Goal: Task Accomplishment & Management: Use online tool/utility

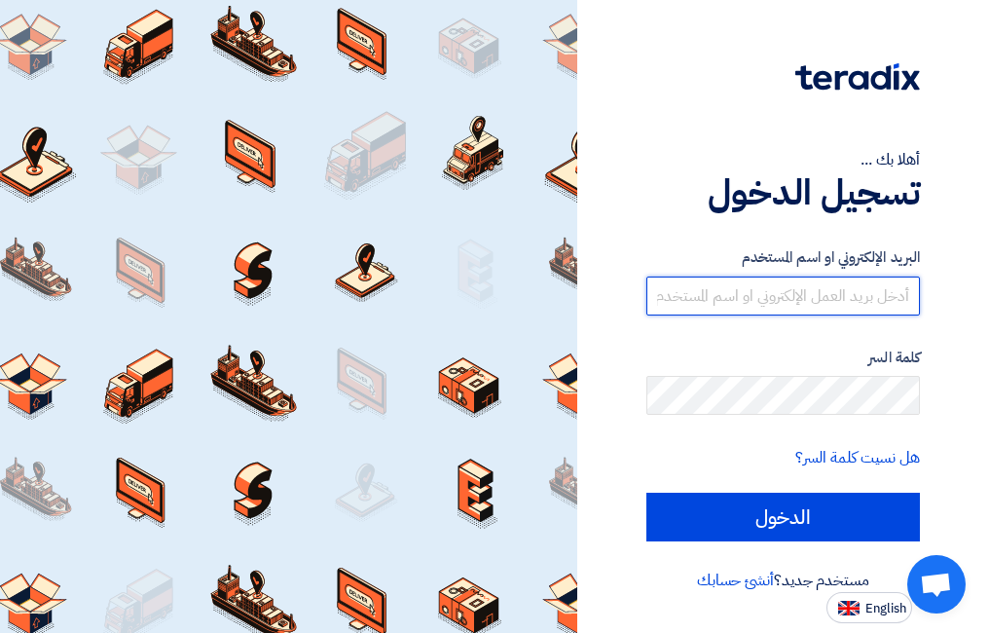
type input "[EMAIL_ADDRESS][DOMAIN_NAME]"
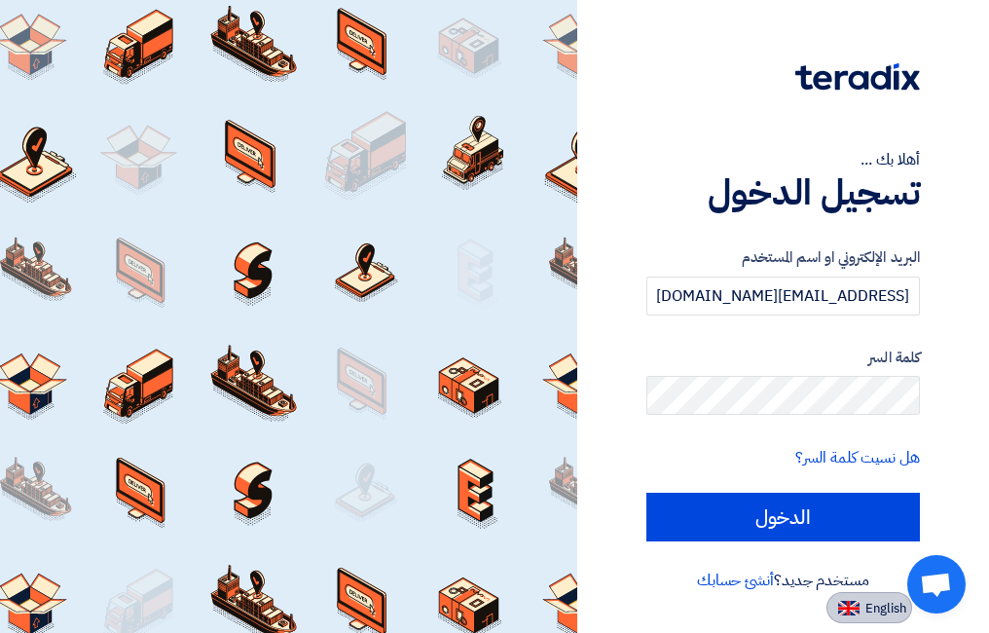
click at [876, 612] on span "English" at bounding box center [886, 609] width 41 height 14
type input "Sign in"
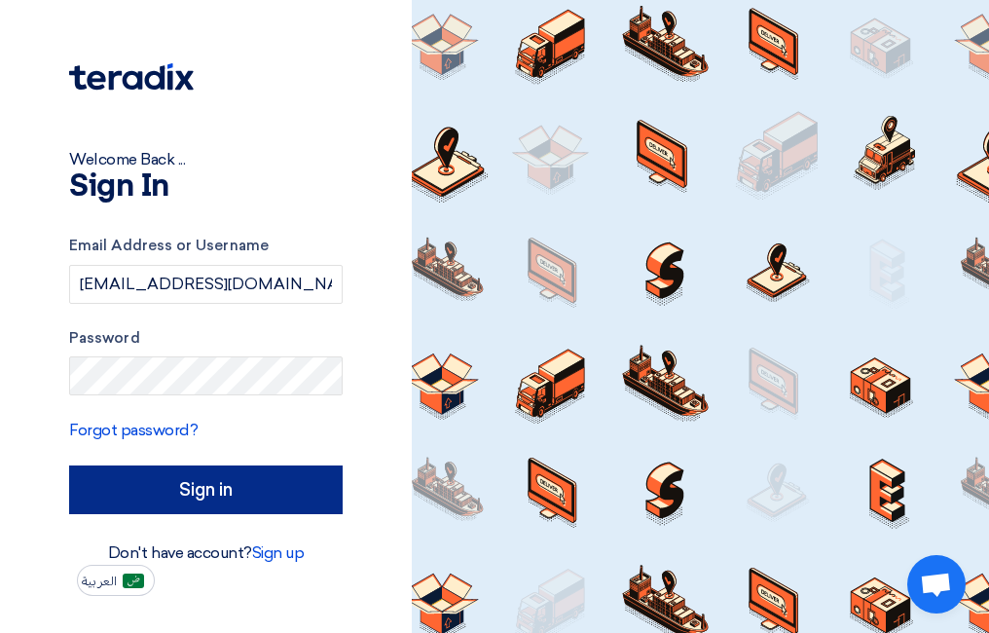
click at [265, 473] on input "Sign in" at bounding box center [206, 489] width 274 height 49
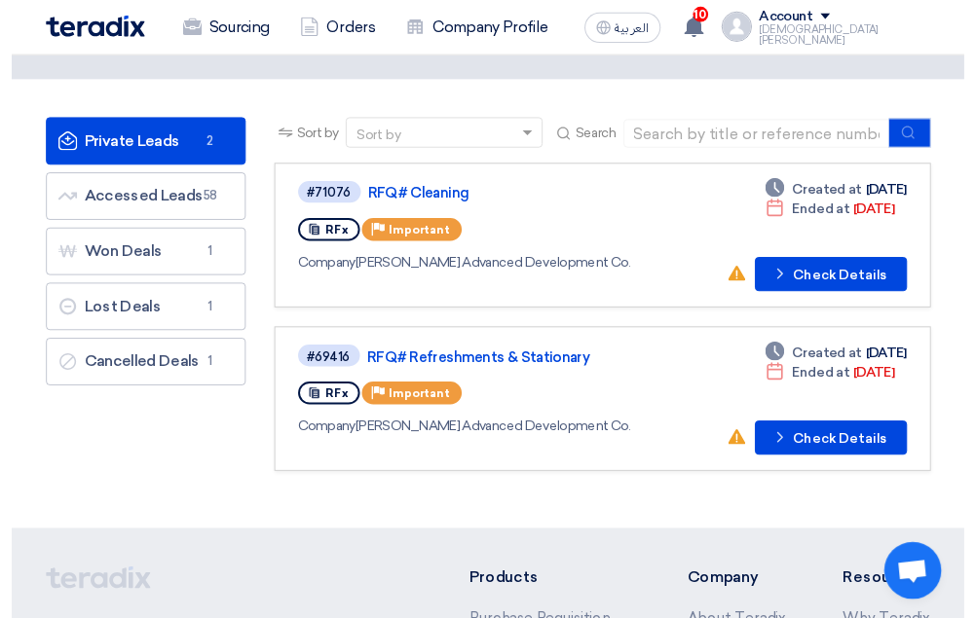
scroll to position [61, 0]
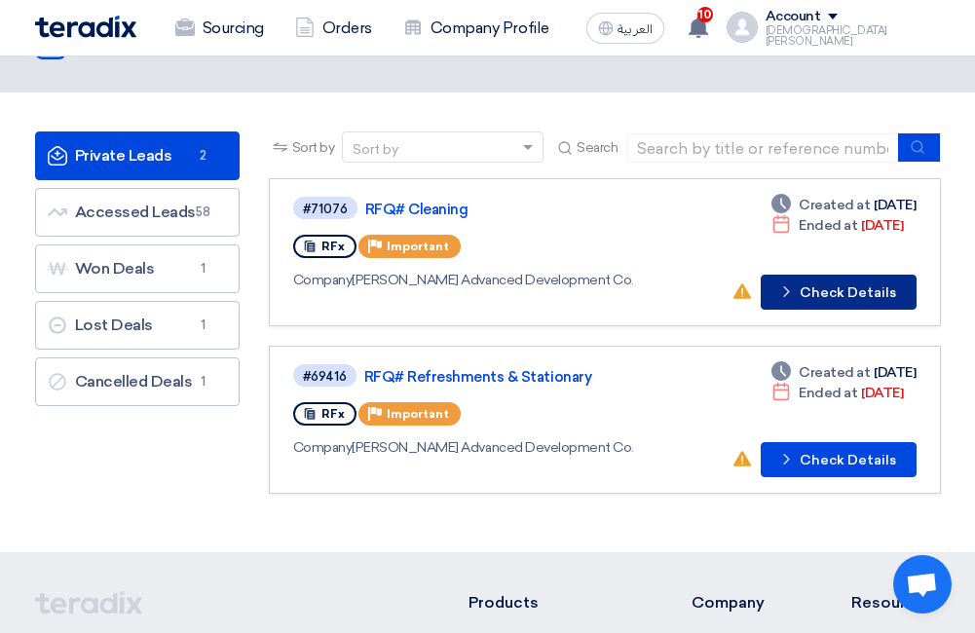
click at [825, 294] on button "Check details Check Details" at bounding box center [838, 292] width 156 height 35
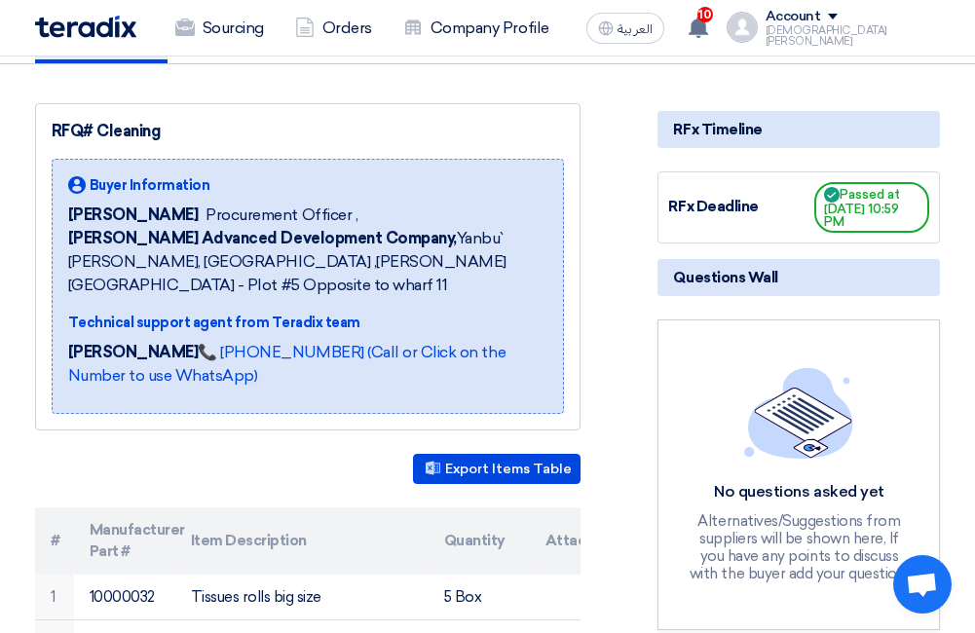
click at [658, 416] on div "No questions asked yet Alternatives/Suggestions from suppliers will be shown he…" at bounding box center [798, 474] width 282 height 311
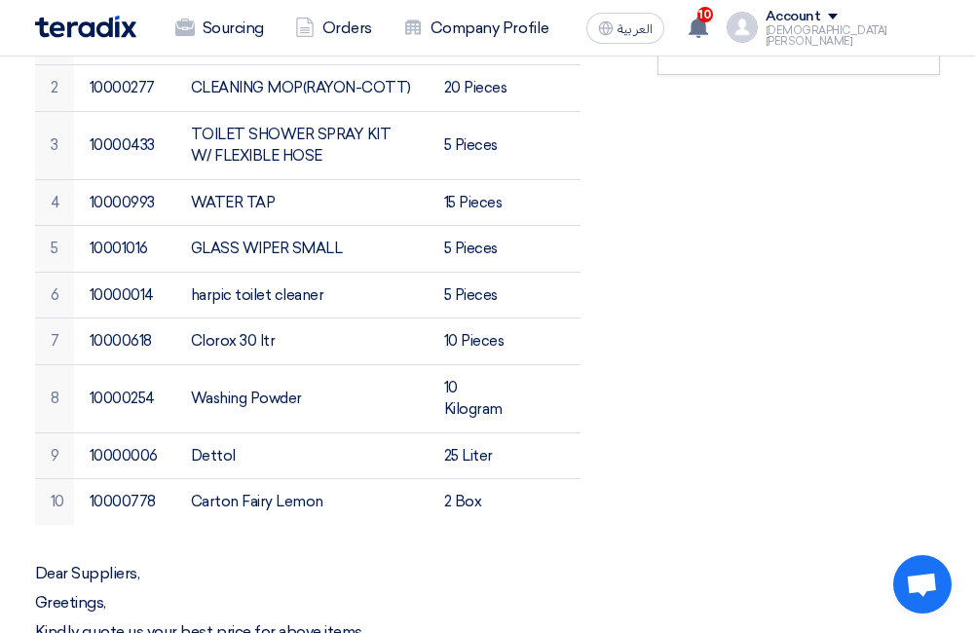
scroll to position [838, 0]
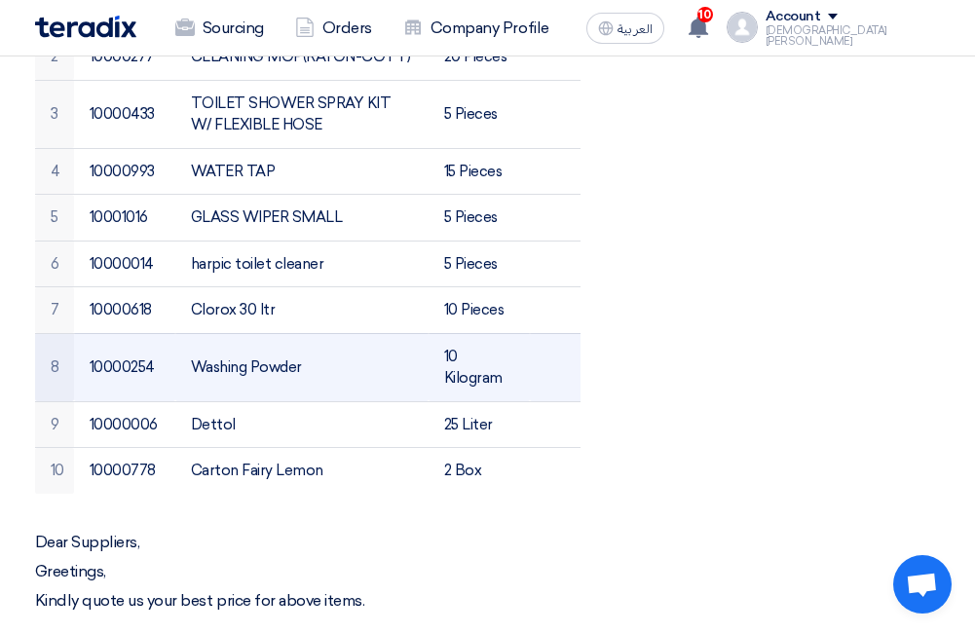
click at [580, 333] on td at bounding box center [580, 367] width 101 height 68
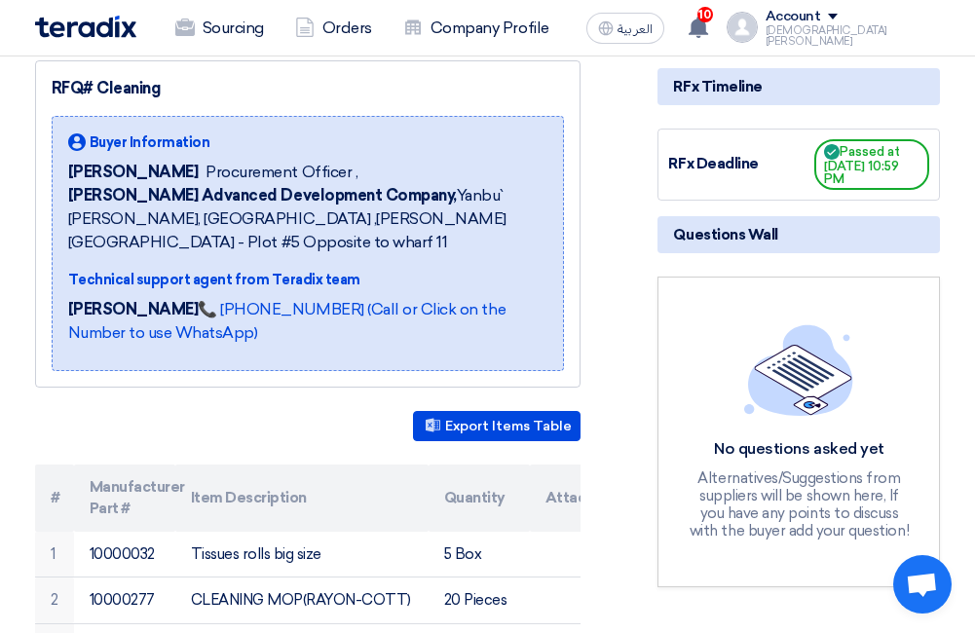
scroll to position [282, 0]
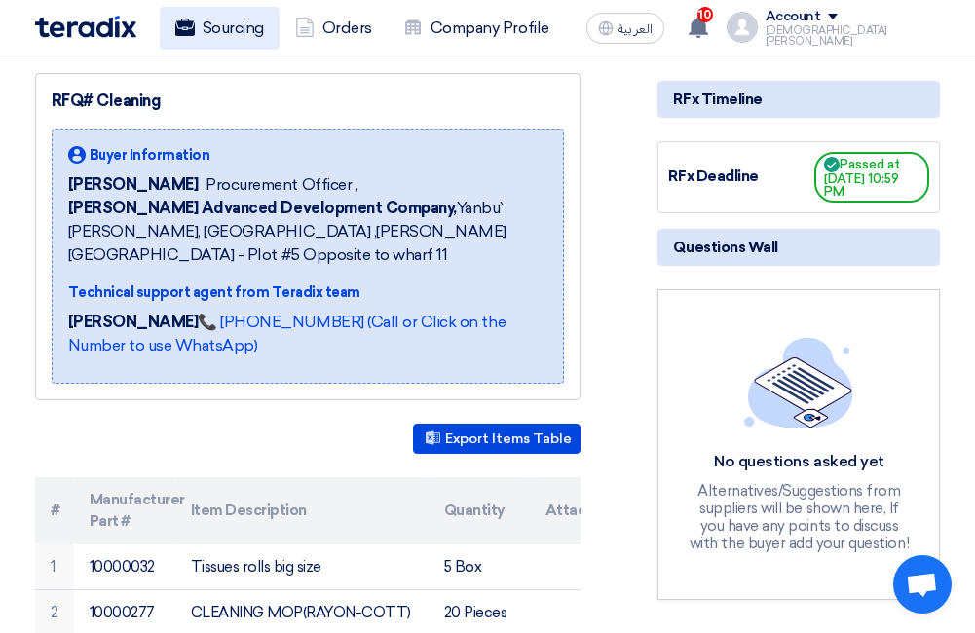
click at [227, 22] on link "Sourcing" at bounding box center [220, 28] width 120 height 43
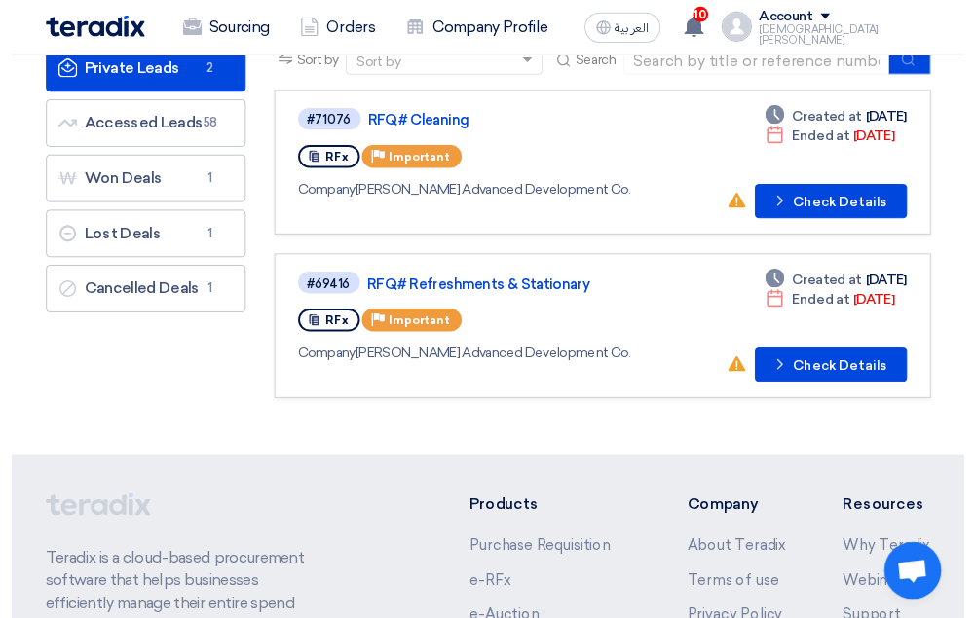
scroll to position [165, 0]
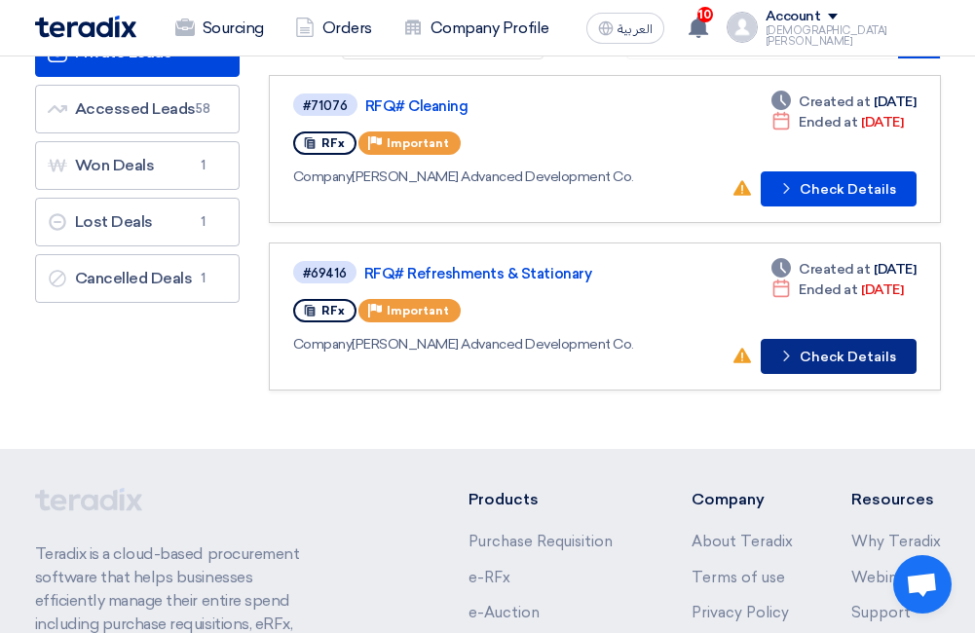
click at [842, 355] on button "Check details Check Details" at bounding box center [838, 356] width 156 height 35
